Goal: Navigation & Orientation: Go to known website

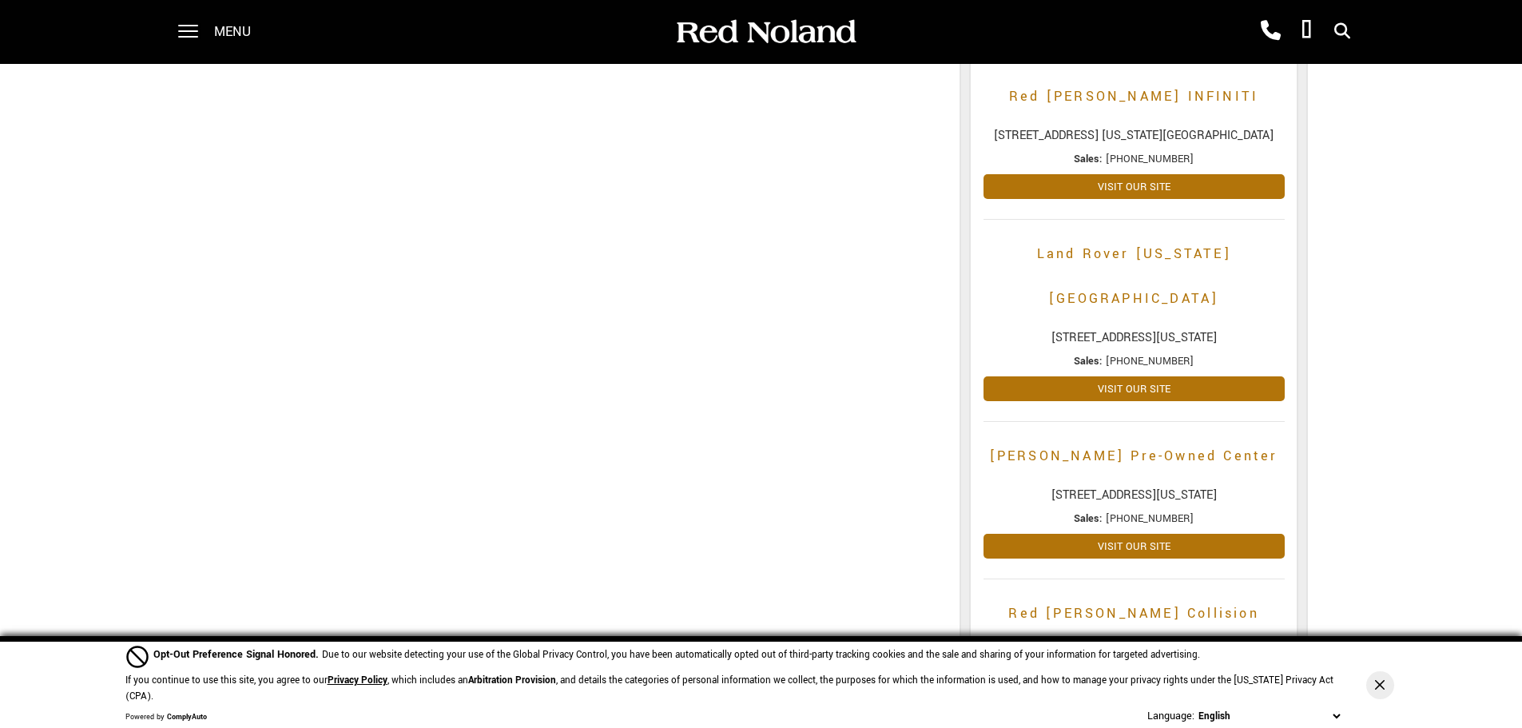
scroll to position [533, 0]
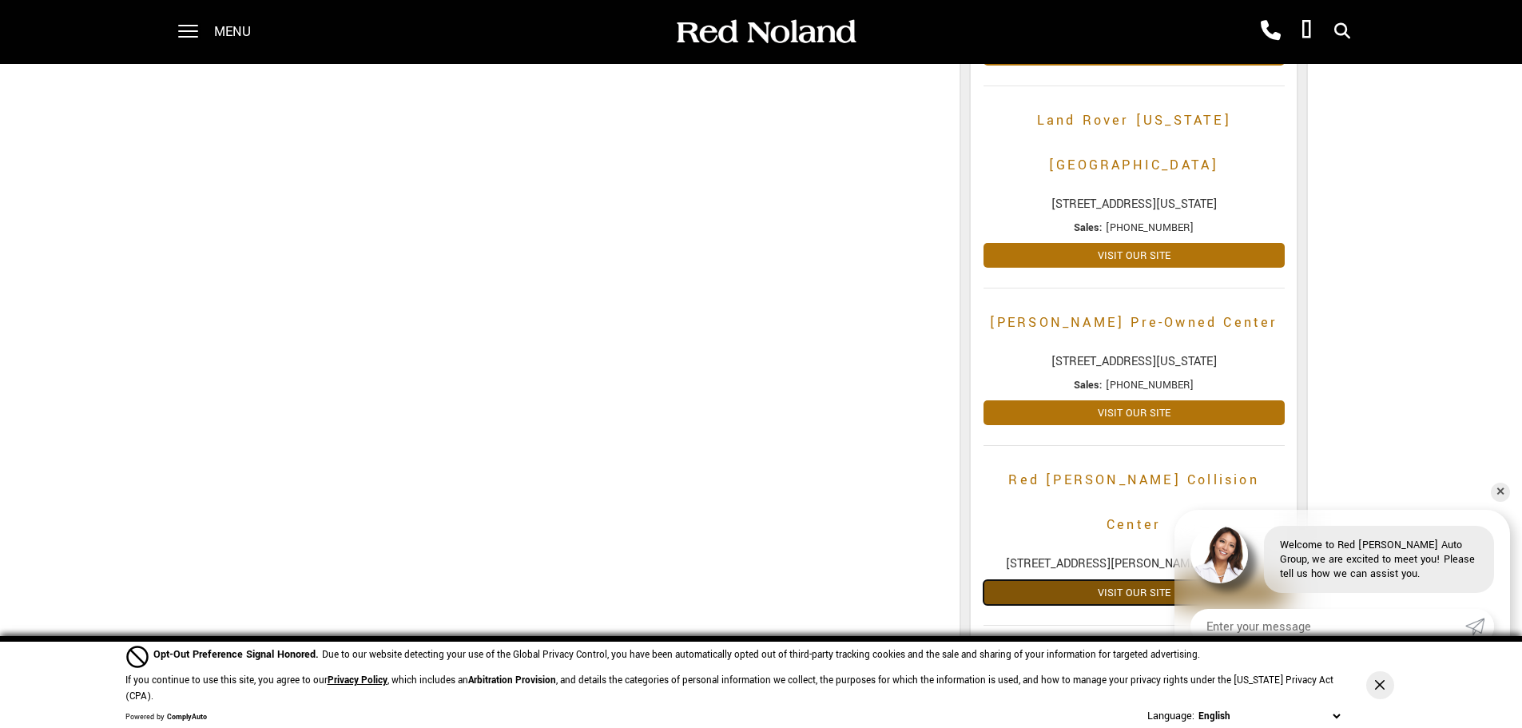
click at [1148, 580] on link "Visit Our Site" at bounding box center [1133, 592] width 301 height 25
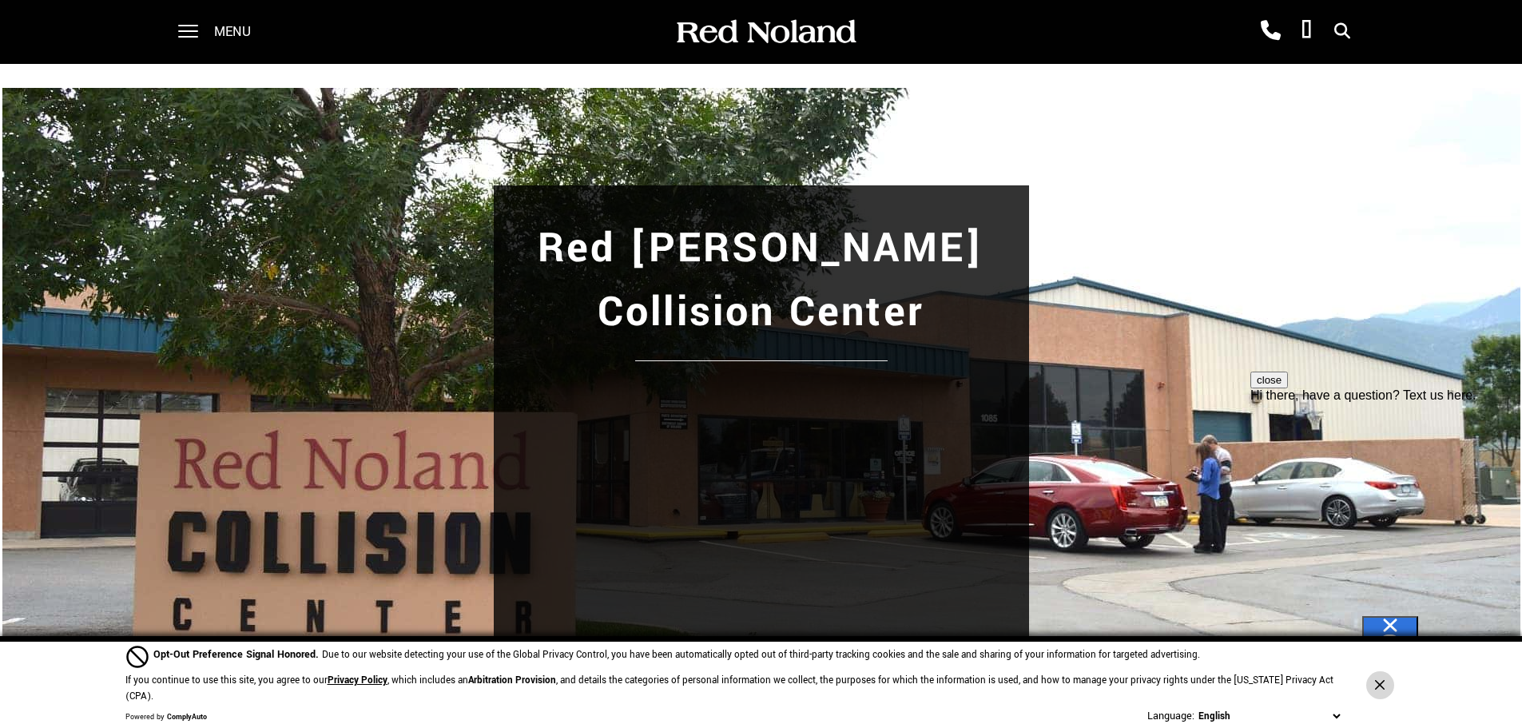
click at [1380, 689] on button "Close Button" at bounding box center [1380, 685] width 28 height 28
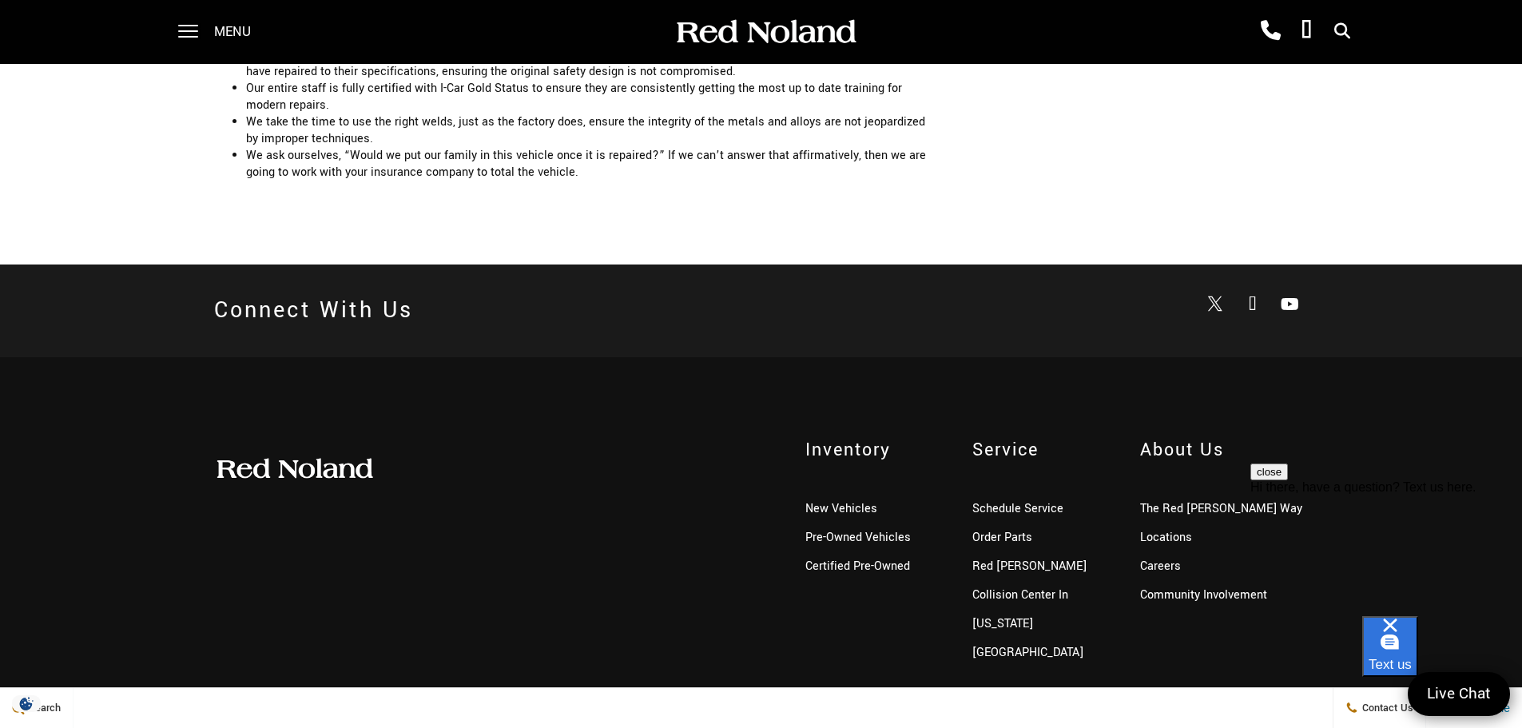
scroll to position [3497, 0]
